Goal: Task Accomplishment & Management: Use online tool/utility

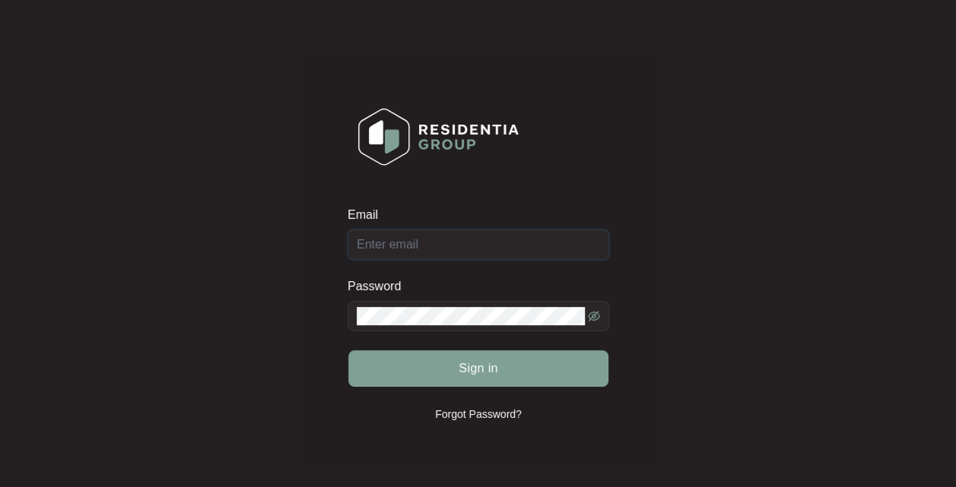
type input "[EMAIL_ADDRESS][DOMAIN_NAME]"
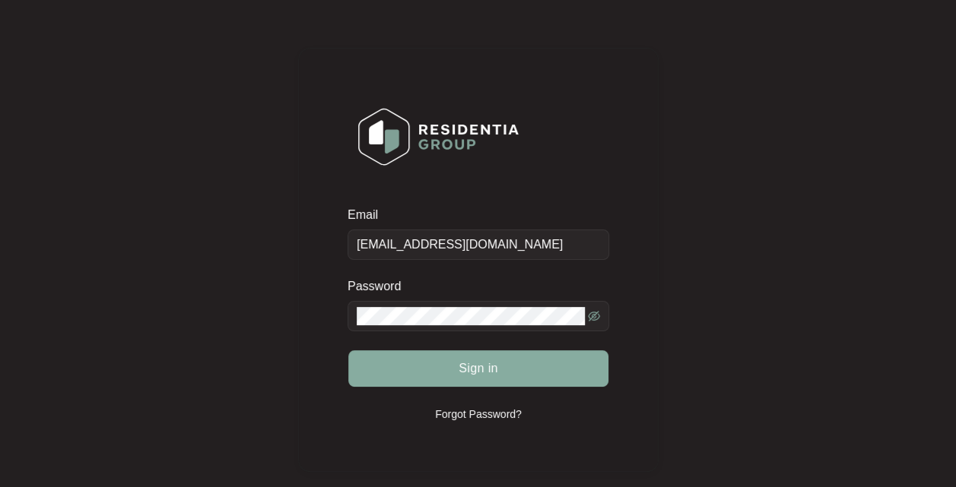
click at [487, 369] on span "Sign in" at bounding box center [479, 369] width 40 height 18
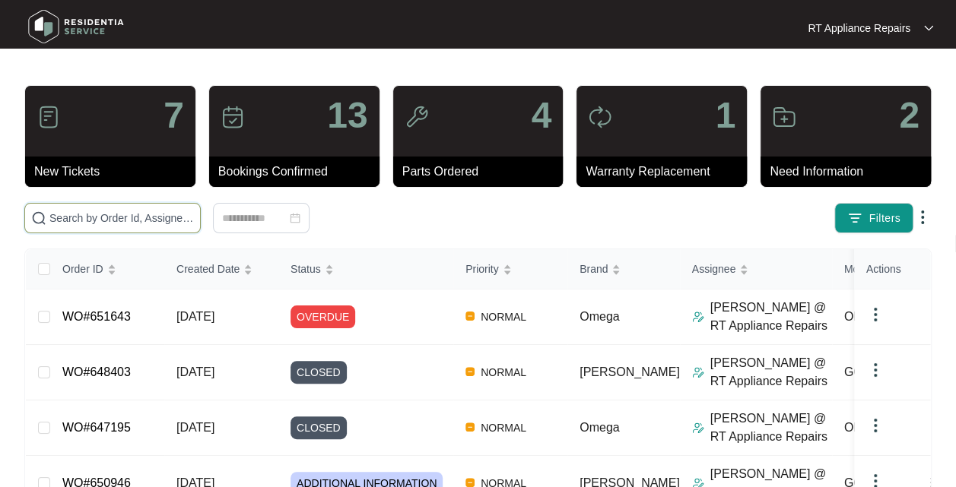
click at [154, 215] on input "text" at bounding box center [121, 218] width 144 height 17
type input "643414"
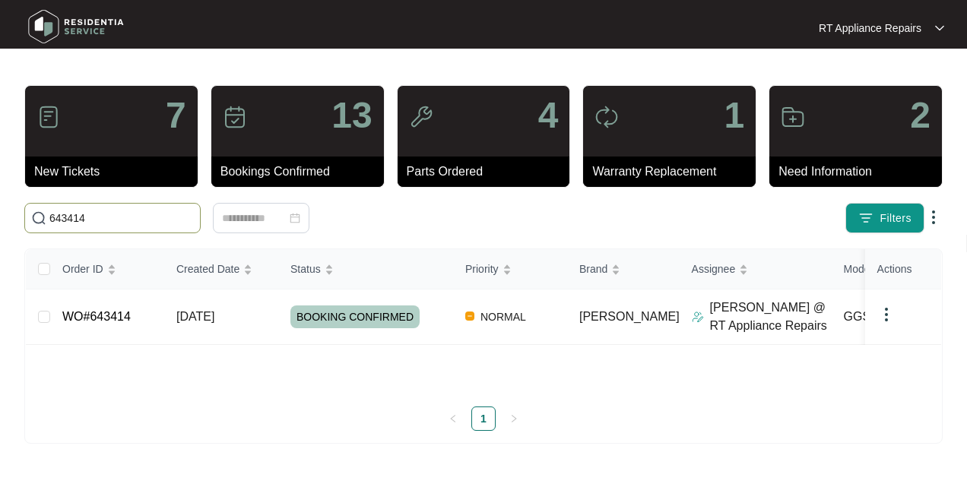
click at [246, 322] on td "[DATE]" at bounding box center [221, 318] width 114 height 56
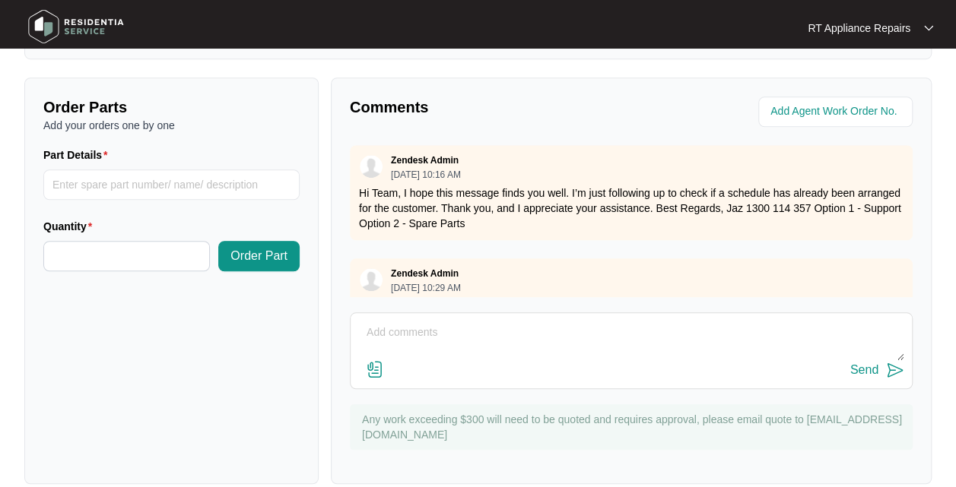
scroll to position [564, 0]
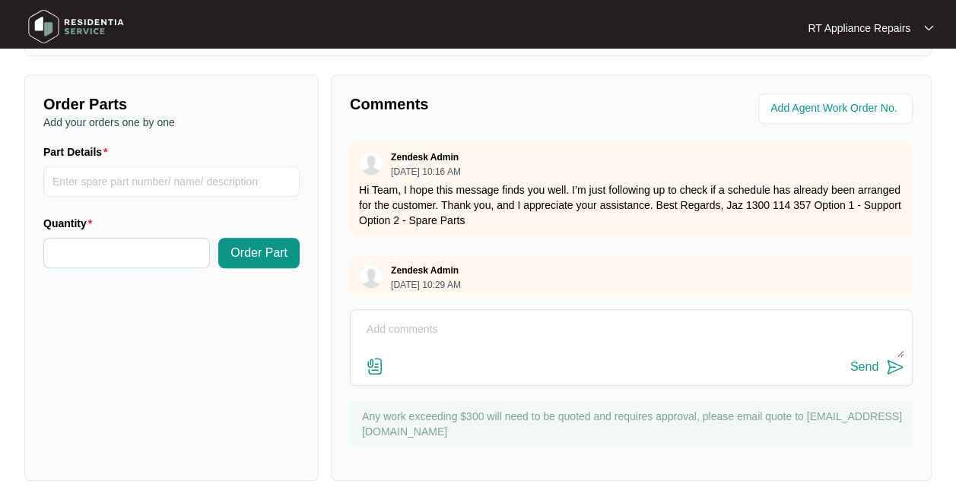
click at [512, 318] on textarea at bounding box center [631, 338] width 546 height 40
click at [716, 318] on textarea "Found leaking past overflows into base, particularly LHS overflow." at bounding box center [631, 338] width 546 height 40
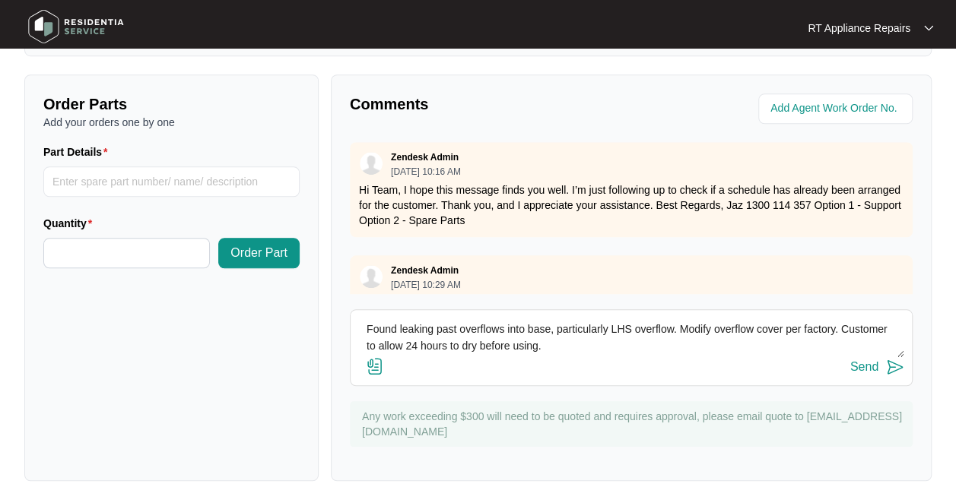
type textarea "Found leaking past overflows into base, particularly LHS overflow. Modify overf…"
click at [896, 358] on img at bounding box center [895, 367] width 18 height 18
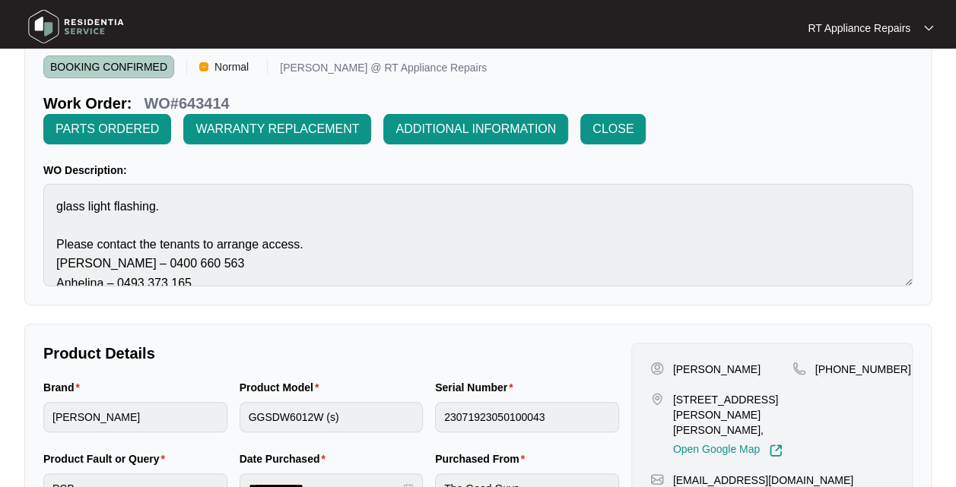
scroll to position [52, 0]
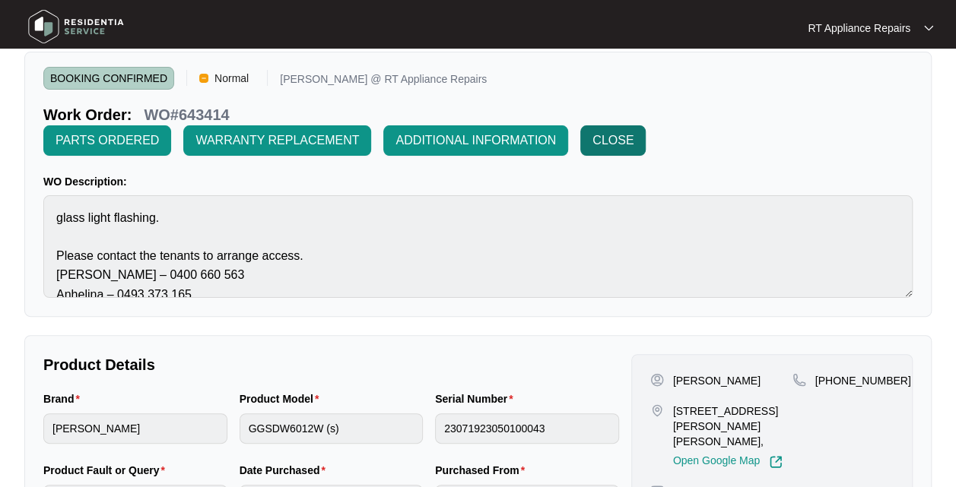
click at [619, 133] on span "CLOSE" at bounding box center [612, 141] width 41 height 18
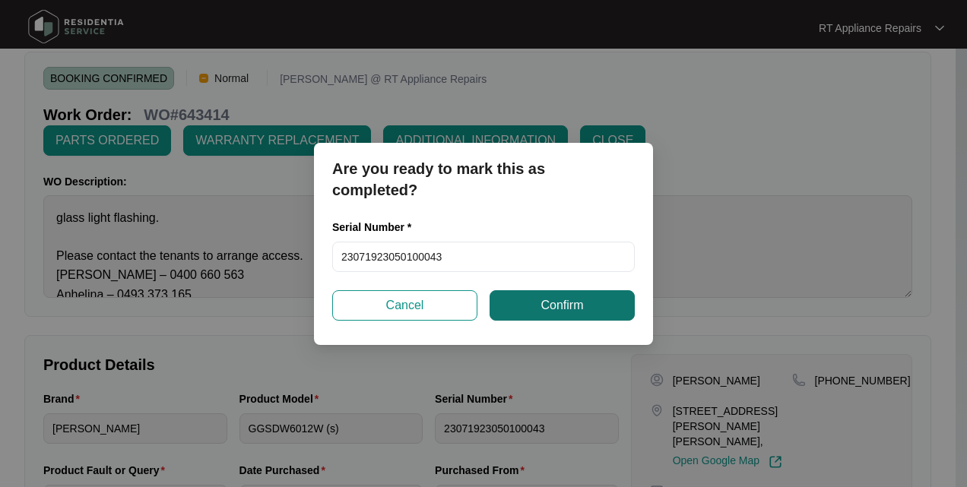
click at [564, 308] on span "Confirm" at bounding box center [562, 306] width 43 height 18
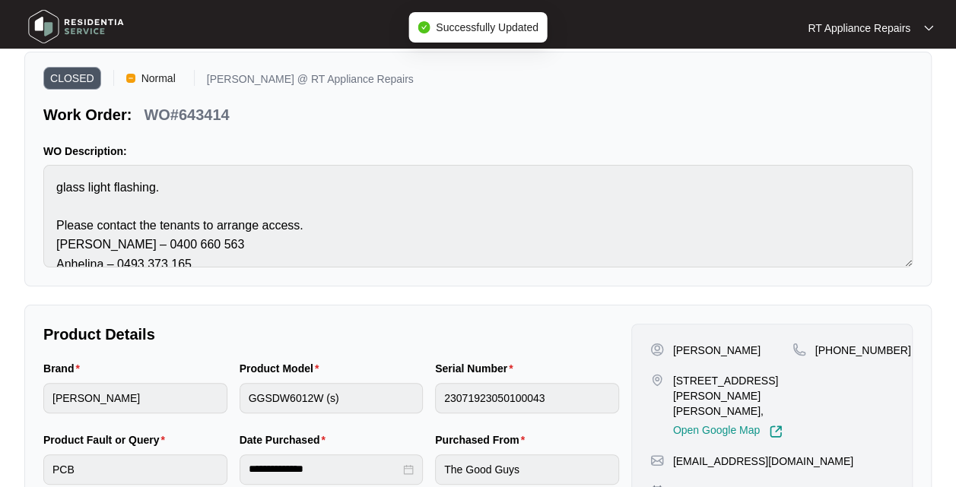
scroll to position [0, 0]
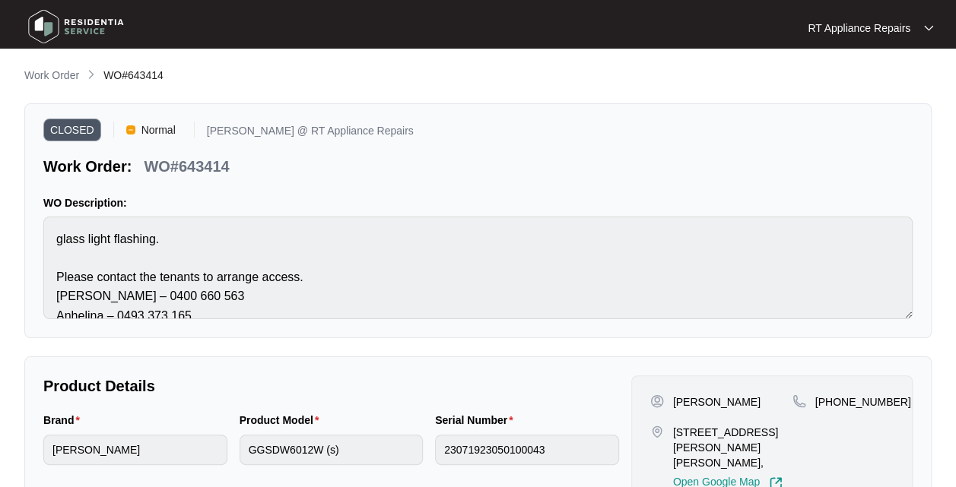
click at [891, 24] on p "RT Appliance Repairs" at bounding box center [859, 28] width 103 height 15
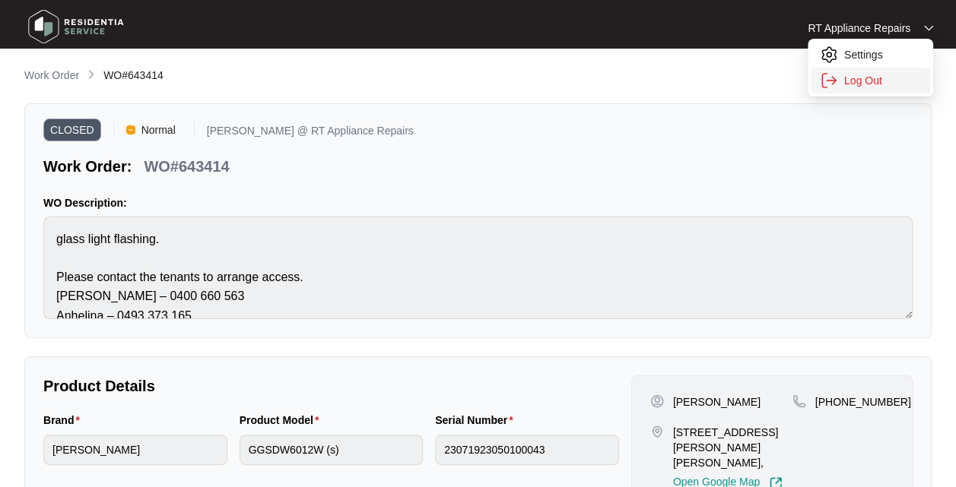
click at [875, 83] on p "Log Out" at bounding box center [882, 80] width 77 height 15
